Goal: Information Seeking & Learning: Learn about a topic

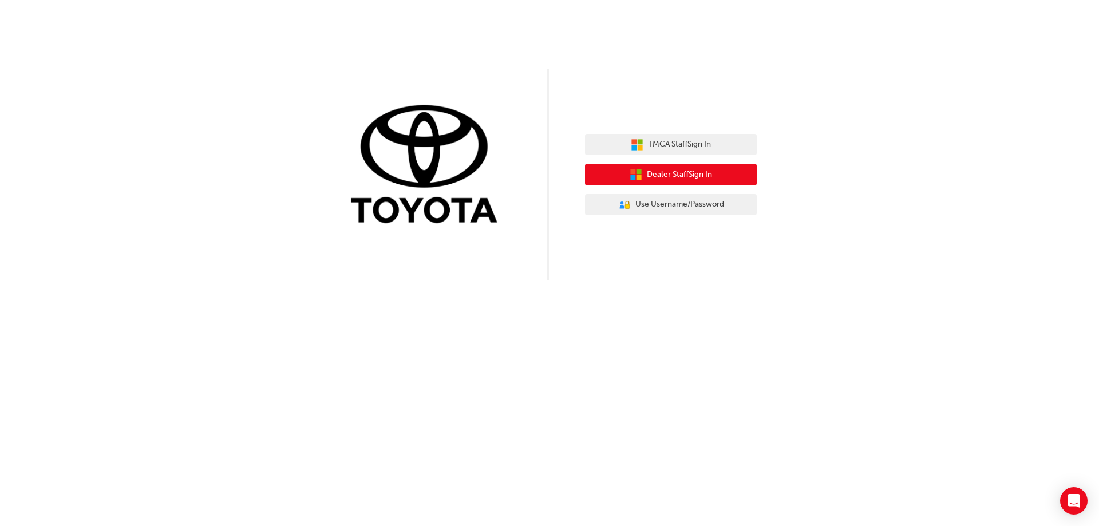
click at [665, 177] on span "Dealer Staff Sign In" at bounding box center [679, 174] width 65 height 13
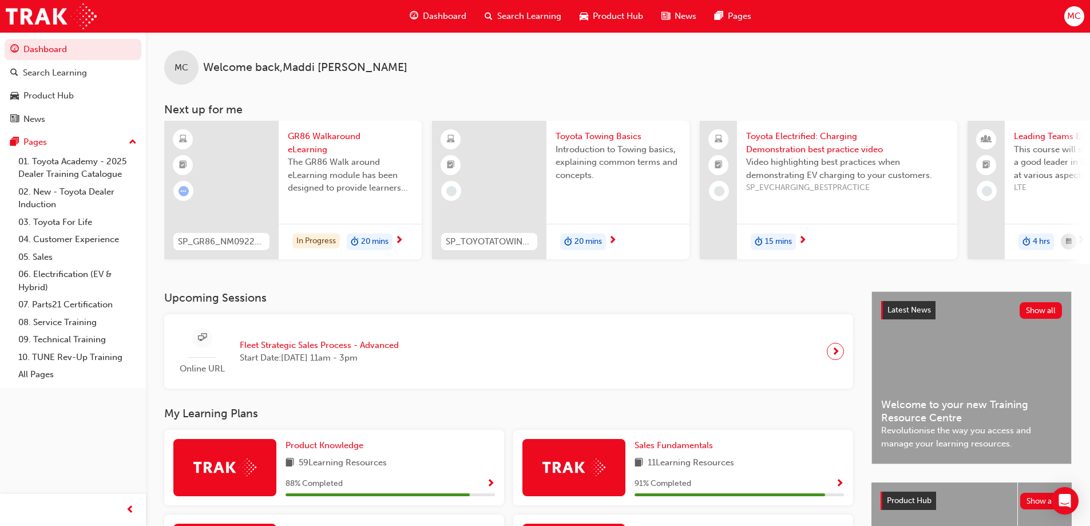
click at [541, 16] on span "Search Learning" at bounding box center [529, 16] width 64 height 13
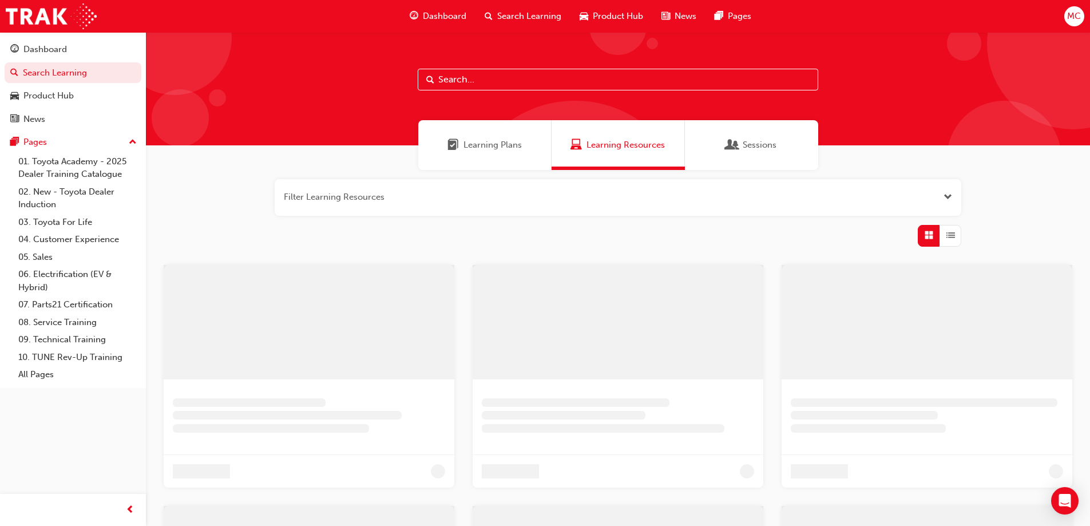
click at [468, 79] on input "text" at bounding box center [618, 80] width 401 height 22
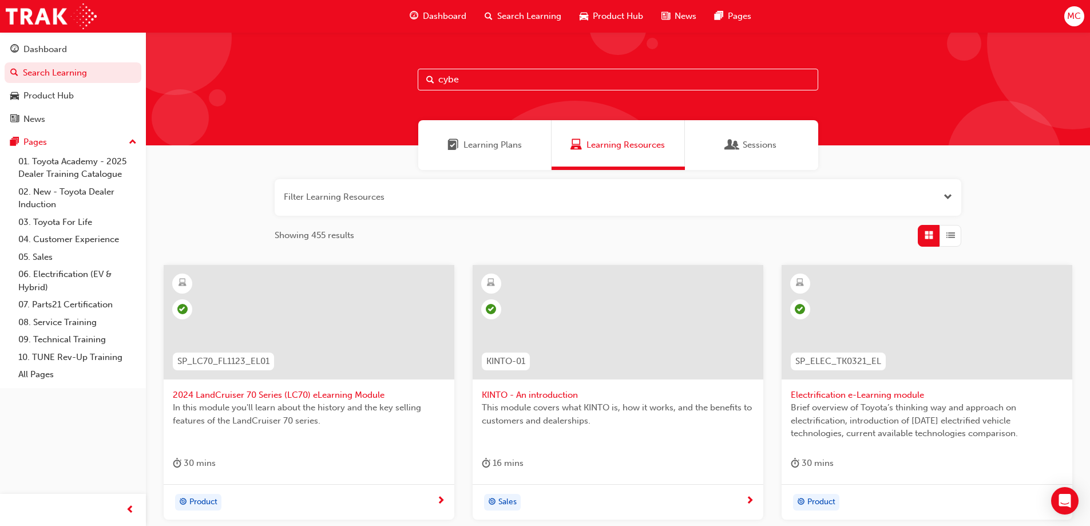
type input "cyber"
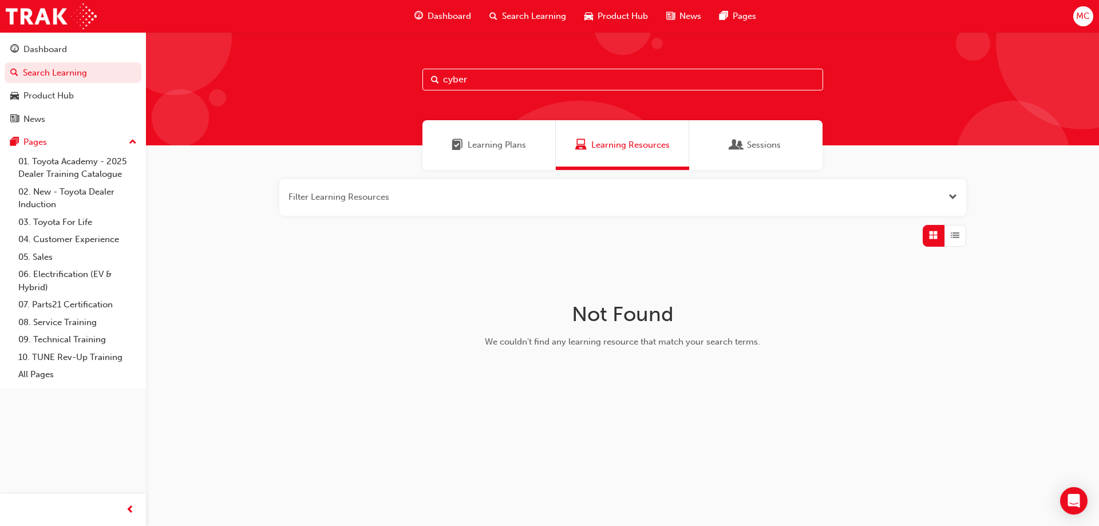
click at [486, 82] on input "cyber" at bounding box center [622, 80] width 401 height 22
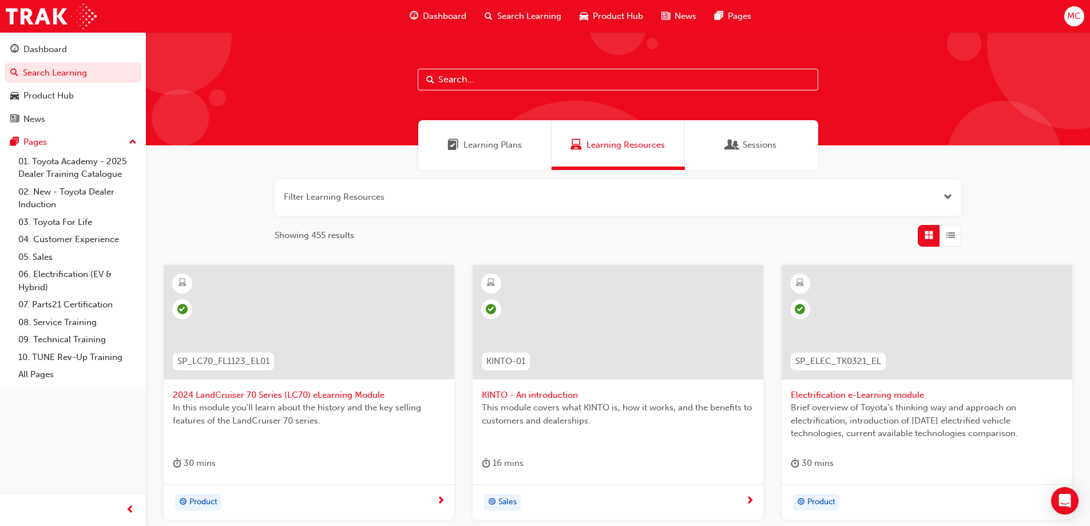
click at [427, 19] on span "Dashboard" at bounding box center [444, 16] width 43 height 13
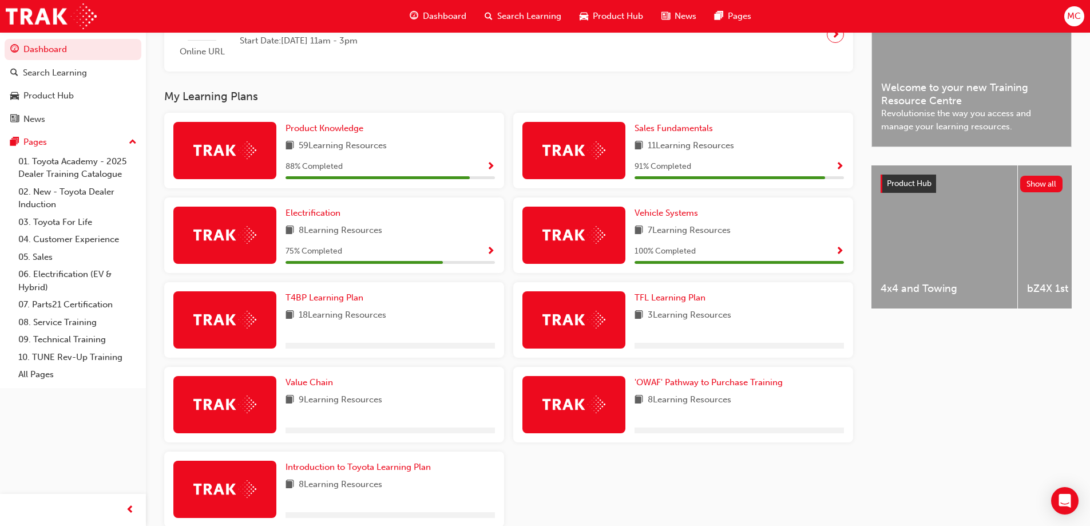
scroll to position [379, 0]
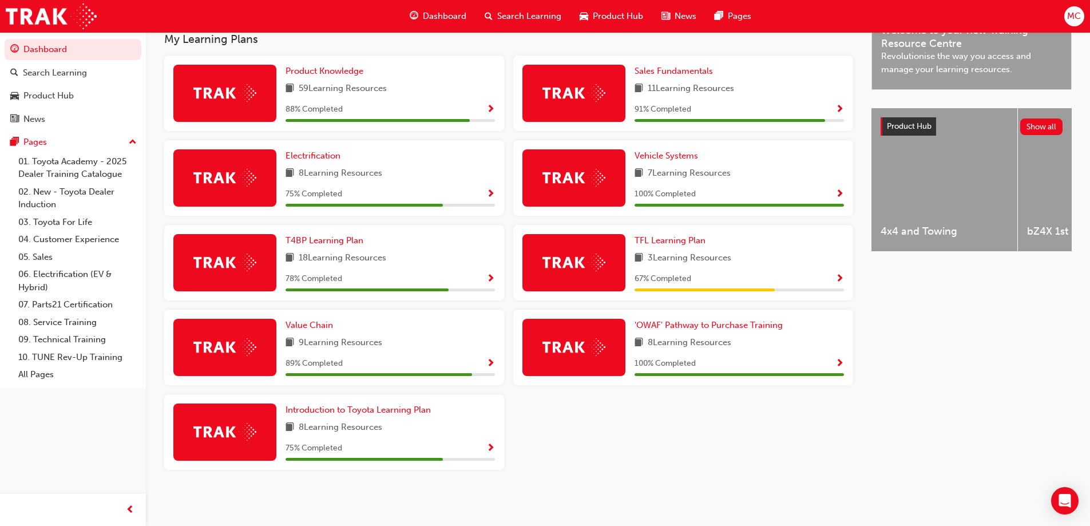
click at [771, 267] on div "TFL Learning Plan 3 Learning Resources 67 % Completed" at bounding box center [739, 262] width 209 height 57
click at [837, 276] on span "Show Progress" at bounding box center [839, 279] width 9 height 10
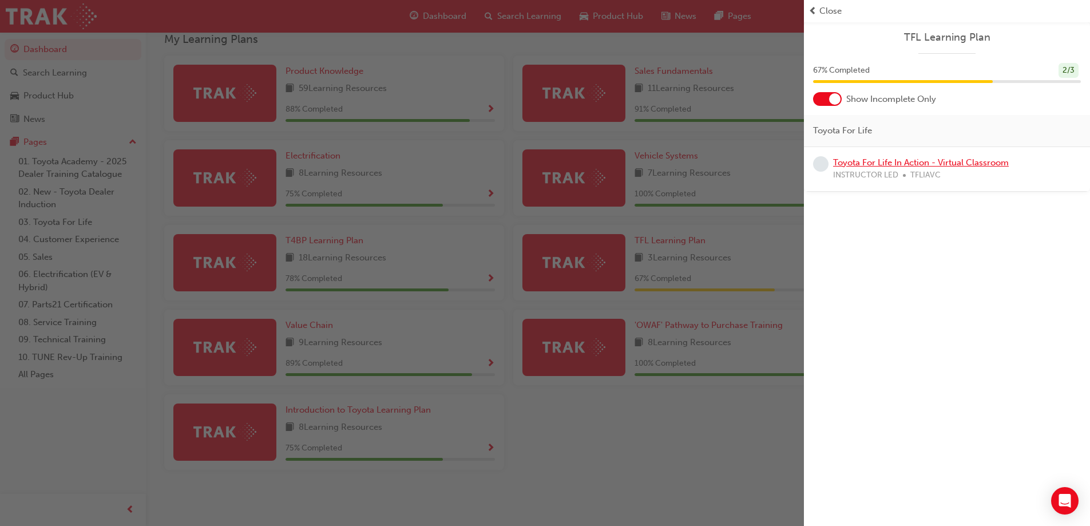
click at [932, 164] on link "Toyota For Life In Action - Virtual Classroom" at bounding box center [921, 162] width 176 height 10
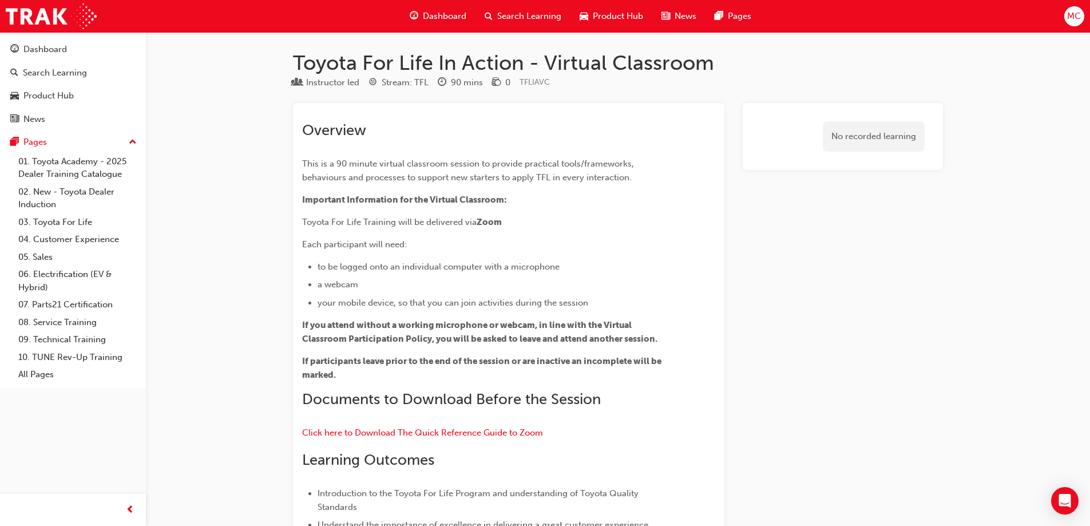
click at [505, 15] on span "Search Learning" at bounding box center [529, 16] width 64 height 13
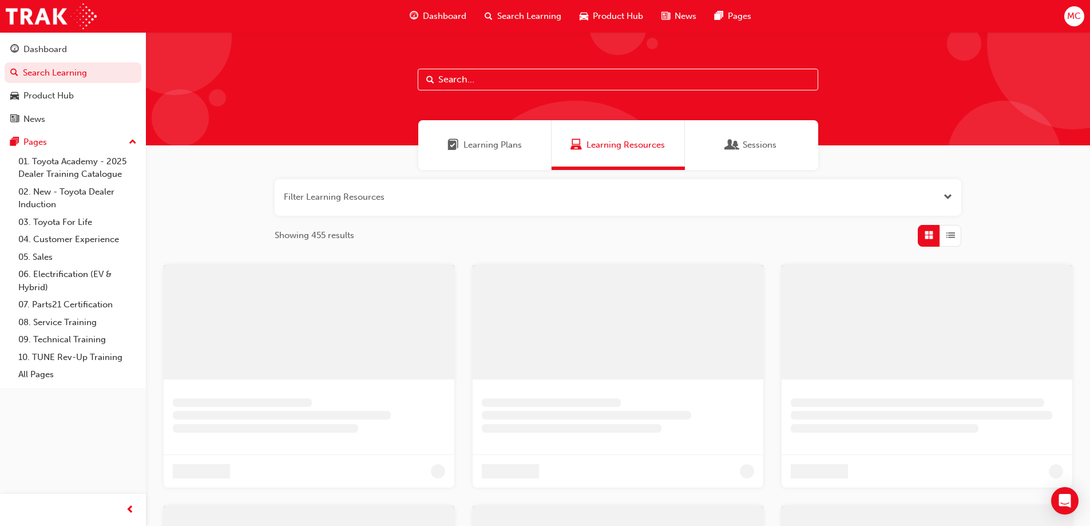
click at [448, 75] on input "text" at bounding box center [618, 80] width 401 height 22
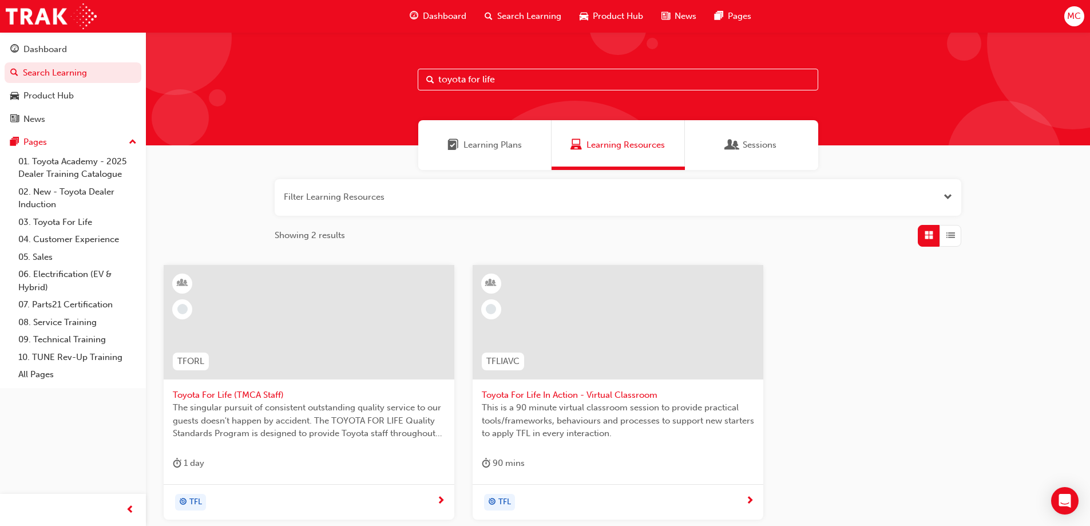
click at [506, 72] on input "toyota for life" at bounding box center [618, 80] width 401 height 22
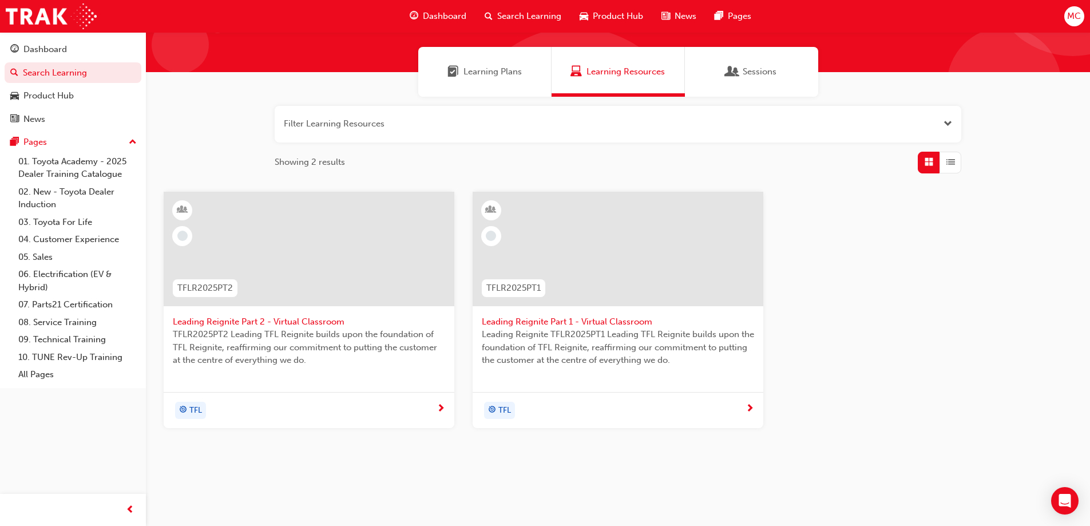
scroll to position [76, 0]
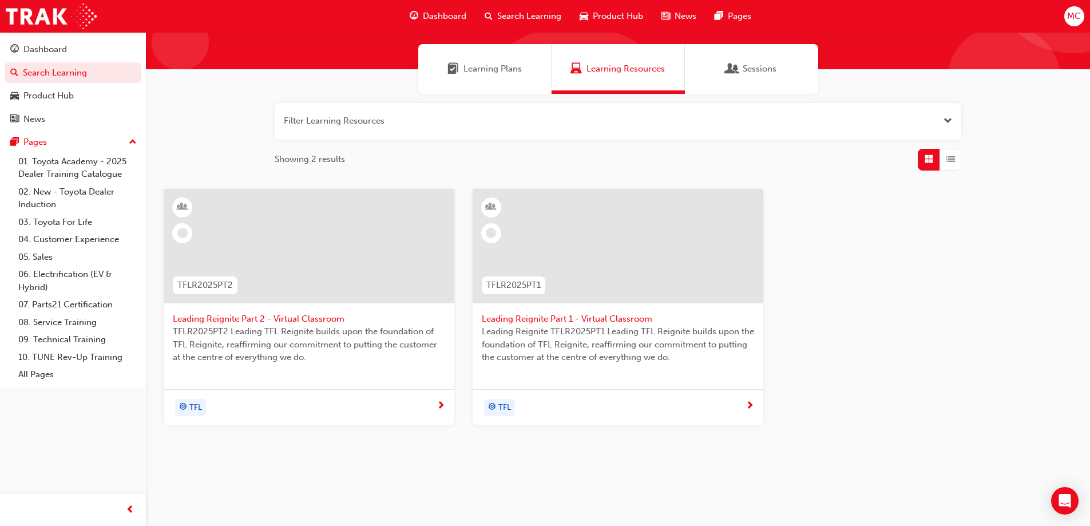
type input "reignite"
click at [621, 315] on span "Leading Reignite Part 1 - Virtual Classroom" at bounding box center [618, 318] width 272 height 13
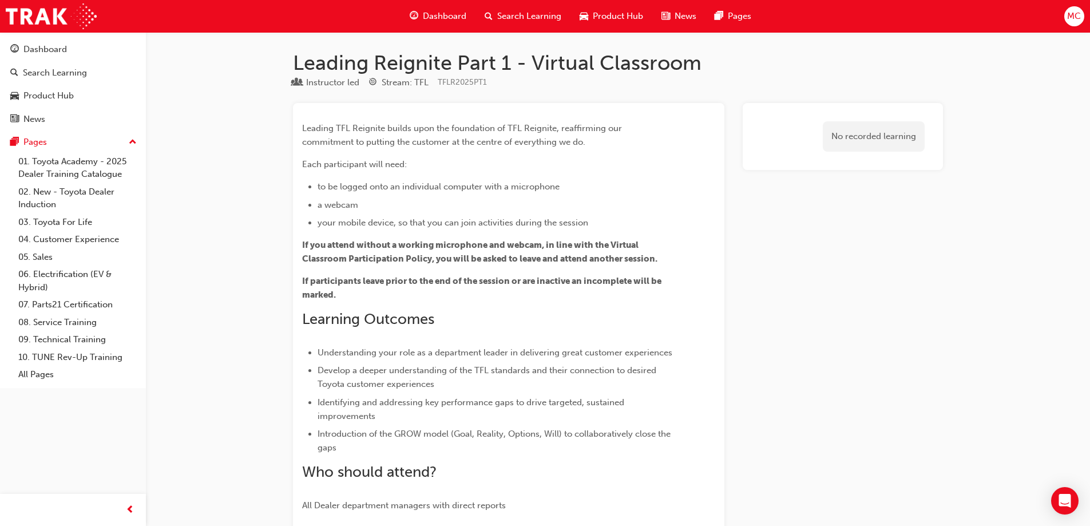
click at [447, 17] on span "Dashboard" at bounding box center [444, 16] width 43 height 13
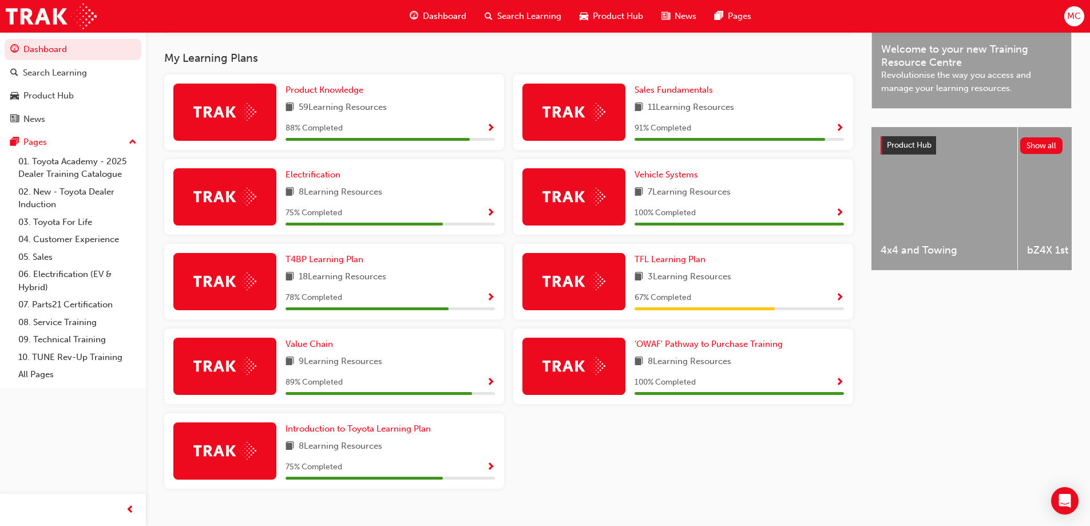
scroll to position [379, 0]
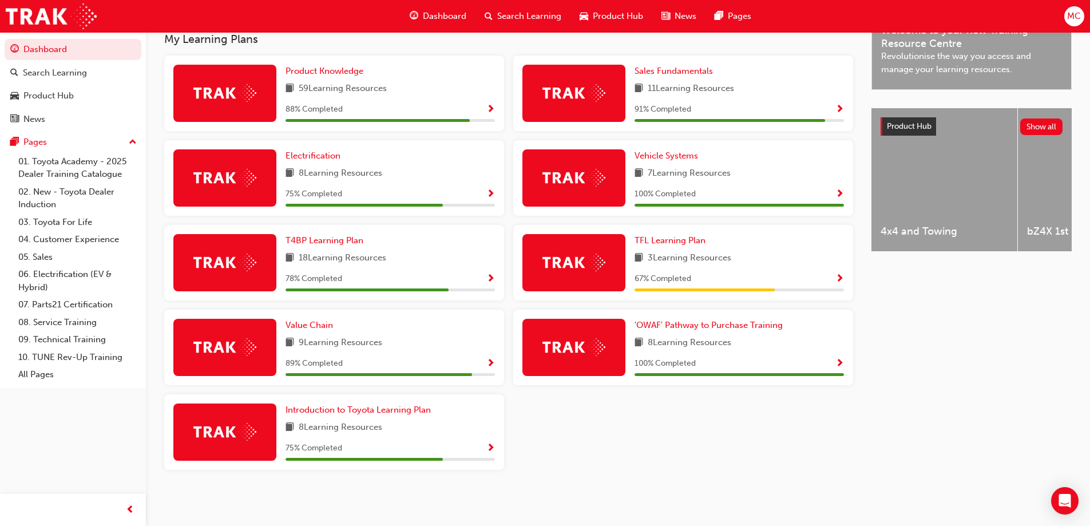
click at [489, 447] on span "Show Progress" at bounding box center [490, 448] width 9 height 10
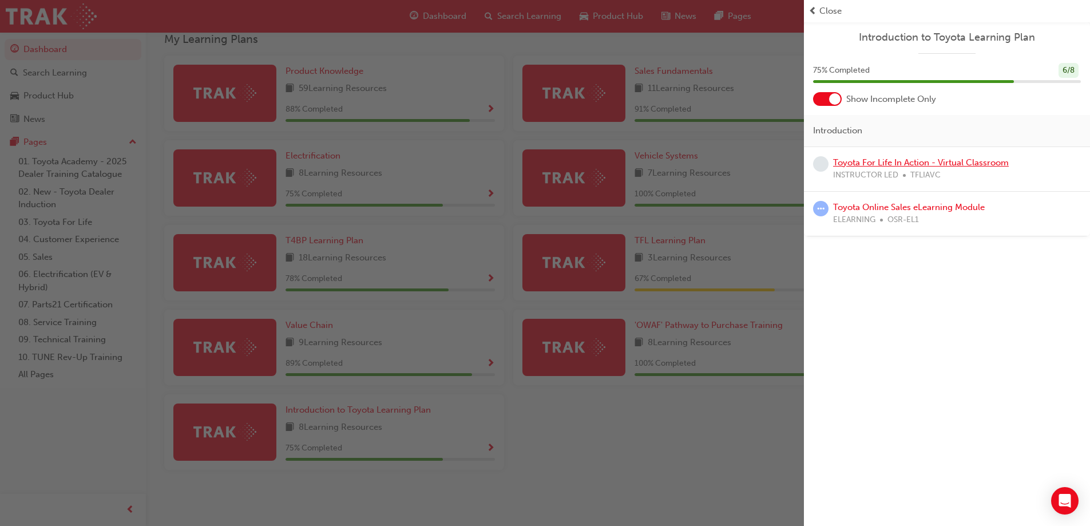
click at [925, 165] on link "Toyota For Life In Action - Virtual Classroom" at bounding box center [921, 162] width 176 height 10
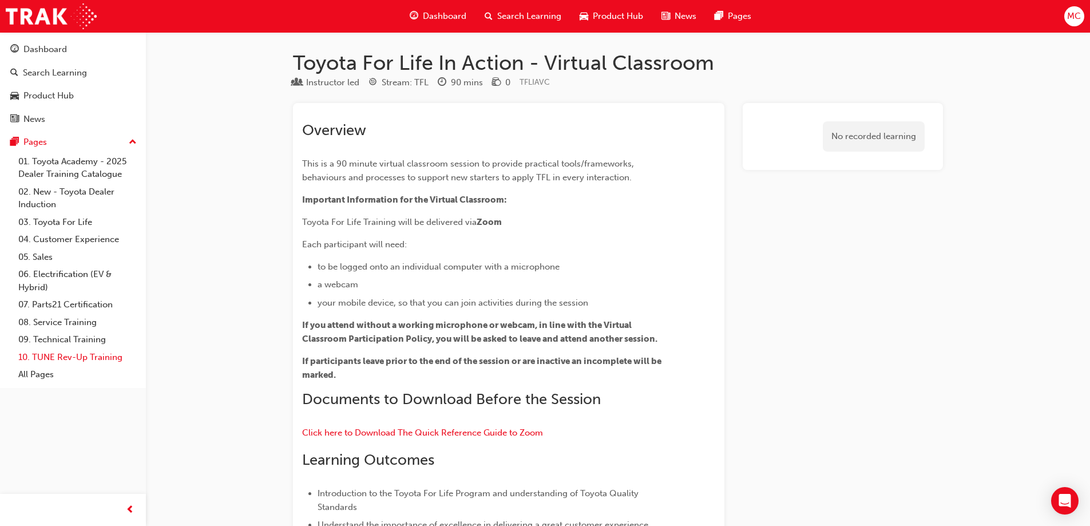
click at [77, 359] on link "10. TUNE Rev-Up Training" at bounding box center [78, 357] width 128 height 18
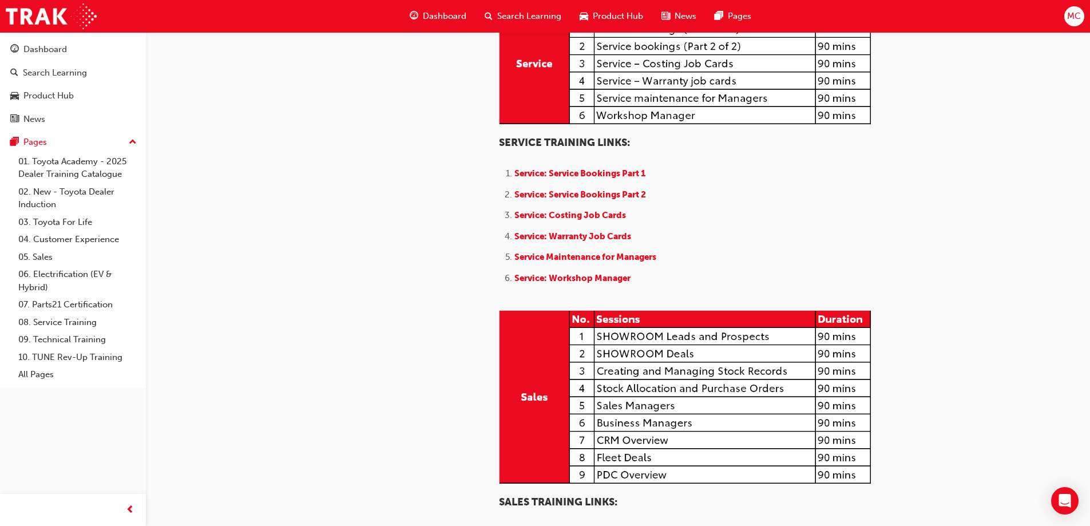
scroll to position [458, 0]
